Goal: Task Accomplishment & Management: Use online tool/utility

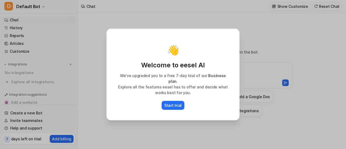
type textarea "**********"
click at [176, 103] on p "Start trial" at bounding box center [172, 105] width 17 height 6
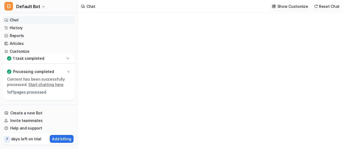
type textarea "**********"
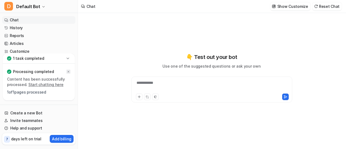
click at [66, 72] on div at bounding box center [68, 71] width 4 height 4
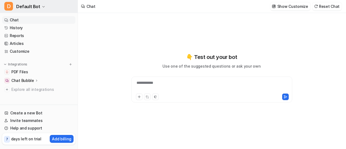
click at [42, 7] on icon "button" at bounding box center [43, 6] width 3 height 3
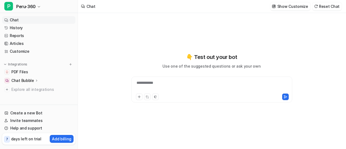
type textarea "**********"
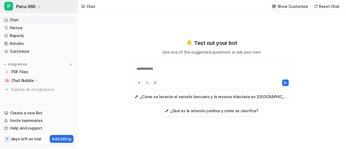
click at [36, 4] on button "P Peru-360" at bounding box center [39, 6] width 78 height 13
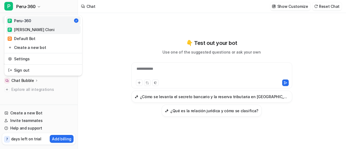
click at [33, 28] on div "P Peloni Maloni Cloni" at bounding box center [31, 30] width 47 height 6
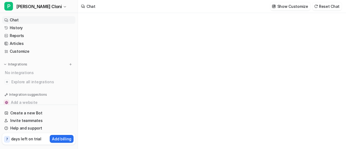
type textarea "**********"
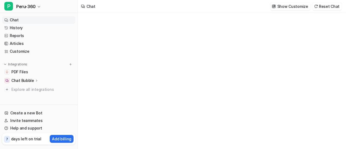
type textarea "**********"
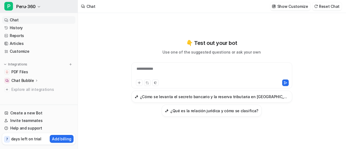
click at [38, 8] on icon "button" at bounding box center [38, 6] width 3 height 3
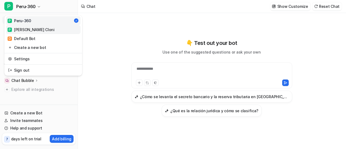
click at [35, 29] on div "P Peloni Maloni Cloni" at bounding box center [31, 30] width 47 height 6
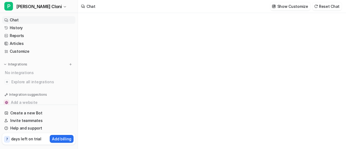
type textarea "**********"
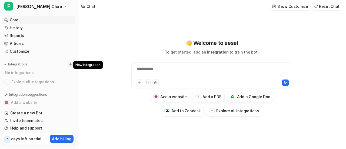
click at [69, 65] on img at bounding box center [71, 64] width 4 height 4
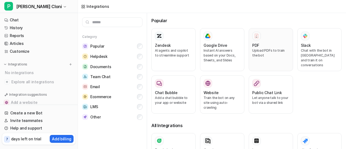
click at [264, 54] on p "Upload PDFs to train the bot" at bounding box center [270, 53] width 37 height 10
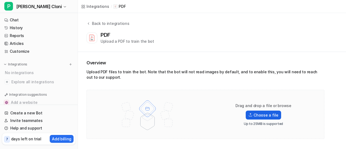
click at [264, 117] on label "Choose a file" at bounding box center [263, 115] width 35 height 9
click at [0, 0] on input "Choose a file" at bounding box center [0, 0] width 0 height 0
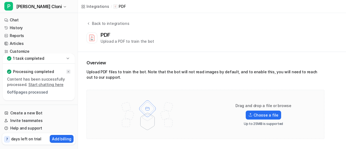
click at [67, 73] on icon at bounding box center [68, 71] width 3 height 3
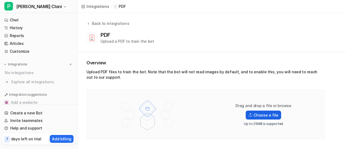
click at [258, 114] on label "Choose a file" at bounding box center [263, 115] width 35 height 9
click at [0, 0] on input "Choose a file" at bounding box center [0, 0] width 0 height 0
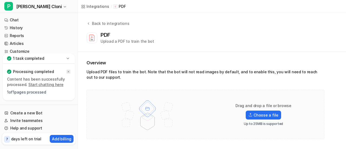
click at [69, 72] on icon at bounding box center [68, 71] width 3 height 3
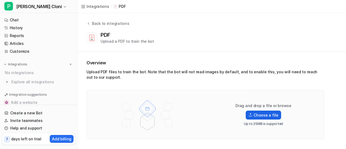
click at [262, 114] on label "Choose a file" at bounding box center [263, 115] width 35 height 9
click at [0, 0] on input "Choose a file" at bounding box center [0, 0] width 0 height 0
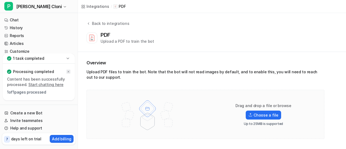
click at [69, 72] on icon at bounding box center [69, 72] width 2 height 2
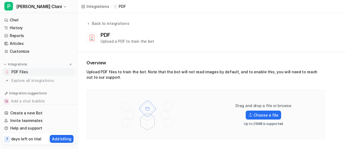
click at [19, 72] on span "PDF Files" at bounding box center [19, 71] width 16 height 5
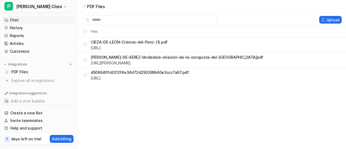
click at [11, 18] on link "Chat" at bounding box center [38, 20] width 73 height 8
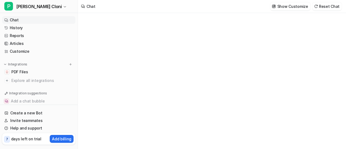
type textarea "**********"
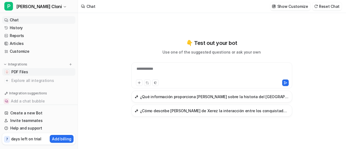
click at [25, 73] on span "PDF Files" at bounding box center [19, 71] width 16 height 5
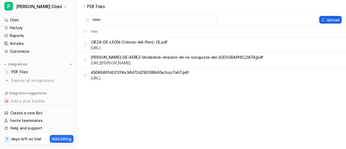
click at [328, 20] on button "Upload" at bounding box center [330, 20] width 22 height 8
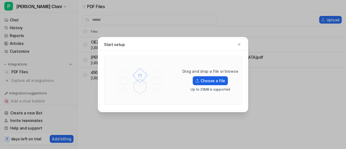
click at [208, 81] on label "Choose a file" at bounding box center [210, 80] width 35 height 9
click at [0, 0] on input "Choose a file" at bounding box center [0, 0] width 0 height 0
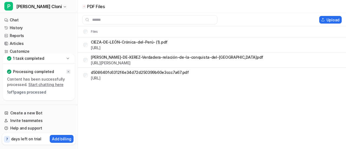
click at [67, 71] on icon at bounding box center [68, 71] width 3 height 3
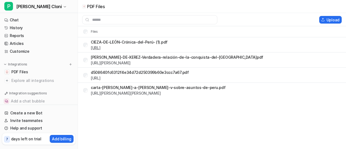
click at [101, 47] on link "[URL]" at bounding box center [96, 47] width 10 height 5
click at [57, 4] on button "P [PERSON_NAME] Cloni" at bounding box center [39, 6] width 78 height 13
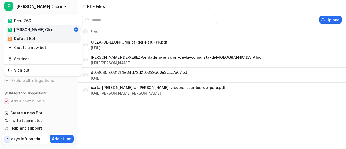
click at [19, 38] on div "D Default Bot" at bounding box center [22, 39] width 28 height 6
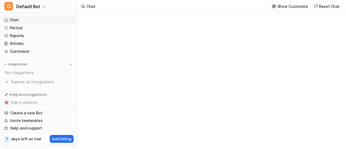
type textarea "**********"
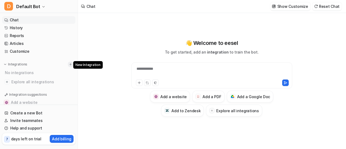
click at [68, 64] on button at bounding box center [70, 64] width 5 height 5
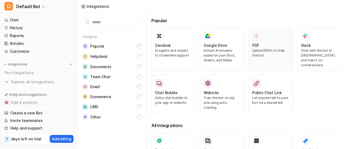
click at [258, 38] on div at bounding box center [256, 36] width 9 height 9
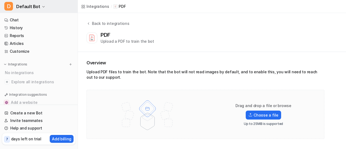
click at [17, 3] on span "Default Bot" at bounding box center [28, 7] width 24 height 8
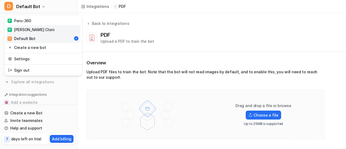
click at [28, 25] on link "[PERSON_NAME] Cloni" at bounding box center [43, 29] width 75 height 9
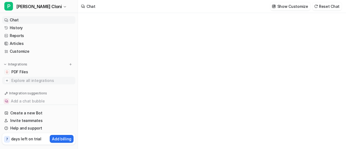
type textarea "**********"
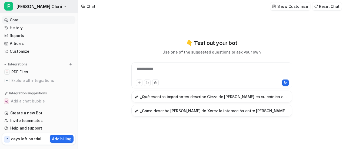
click at [44, 5] on span "[PERSON_NAME] Cloni" at bounding box center [38, 7] width 45 height 8
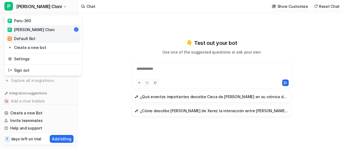
click at [22, 37] on div "D Default Bot" at bounding box center [22, 39] width 28 height 6
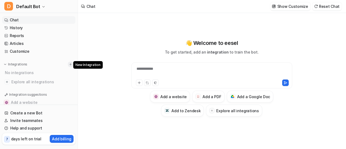
click at [69, 66] on img at bounding box center [71, 64] width 4 height 4
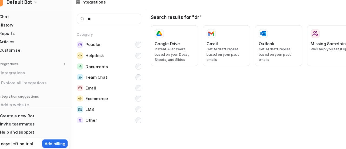
type input "*"
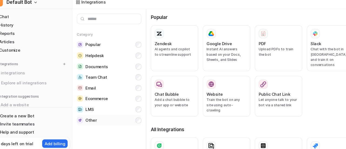
click at [99, 117] on span "Other" at bounding box center [95, 116] width 11 height 5
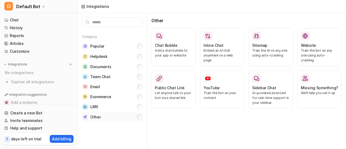
click at [108, 118] on button "Other" at bounding box center [112, 117] width 60 height 10
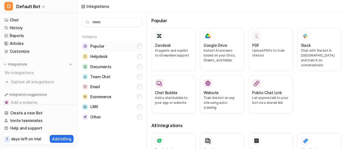
click at [96, 47] on span "Popular" at bounding box center [97, 46] width 14 height 5
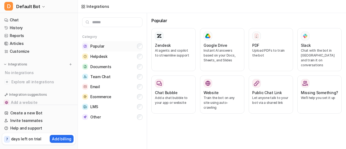
click at [139, 43] on button "Popular" at bounding box center [112, 46] width 60 height 10
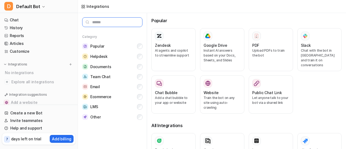
click at [108, 22] on input "text" at bounding box center [112, 22] width 60 height 10
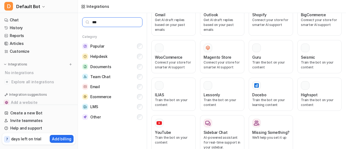
scroll to position [122, 0]
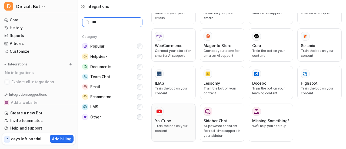
type input "***"
click at [180, 116] on div "YouTube Train the bot on your content" at bounding box center [173, 122] width 37 height 31
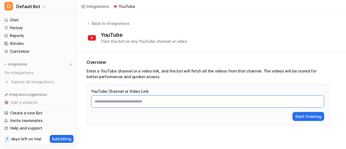
click at [139, 104] on input "YouTube Channel or Video Link" at bounding box center [207, 101] width 233 height 12
paste input "**********"
type input "**********"
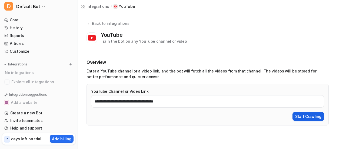
click at [307, 116] on button "Start Crawling" at bounding box center [308, 116] width 32 height 9
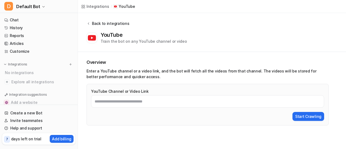
click at [88, 24] on icon at bounding box center [88, 23] width 4 height 4
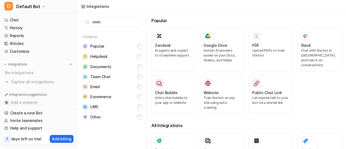
click at [15, 71] on div "No integrations" at bounding box center [39, 72] width 72 height 9
click at [20, 64] on p "Integrations" at bounding box center [17, 64] width 19 height 4
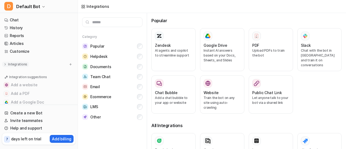
click at [20, 64] on p "Integrations" at bounding box center [17, 64] width 19 height 4
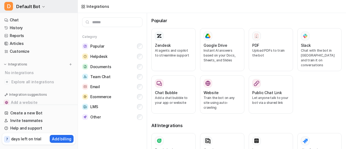
click at [28, 8] on span "Default Bot" at bounding box center [28, 7] width 24 height 8
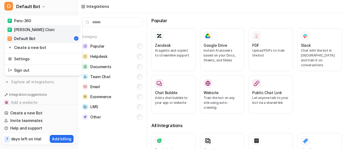
click at [32, 29] on div "[PERSON_NAME] Cloni" at bounding box center [31, 30] width 47 height 6
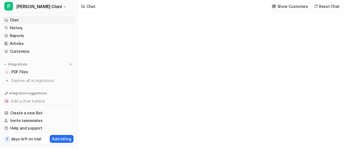
type textarea "**********"
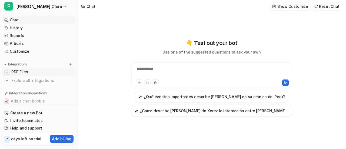
click at [16, 73] on span "PDF Files" at bounding box center [19, 71] width 16 height 5
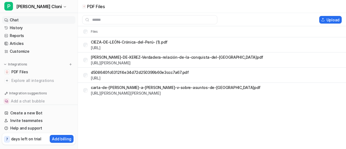
click at [22, 21] on link "Chat" at bounding box center [38, 20] width 73 height 8
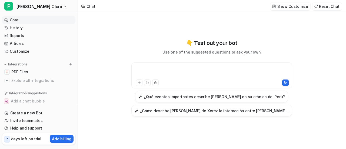
click at [160, 68] on div at bounding box center [212, 72] width 158 height 12
